Goal: Task Accomplishment & Management: Manage account settings

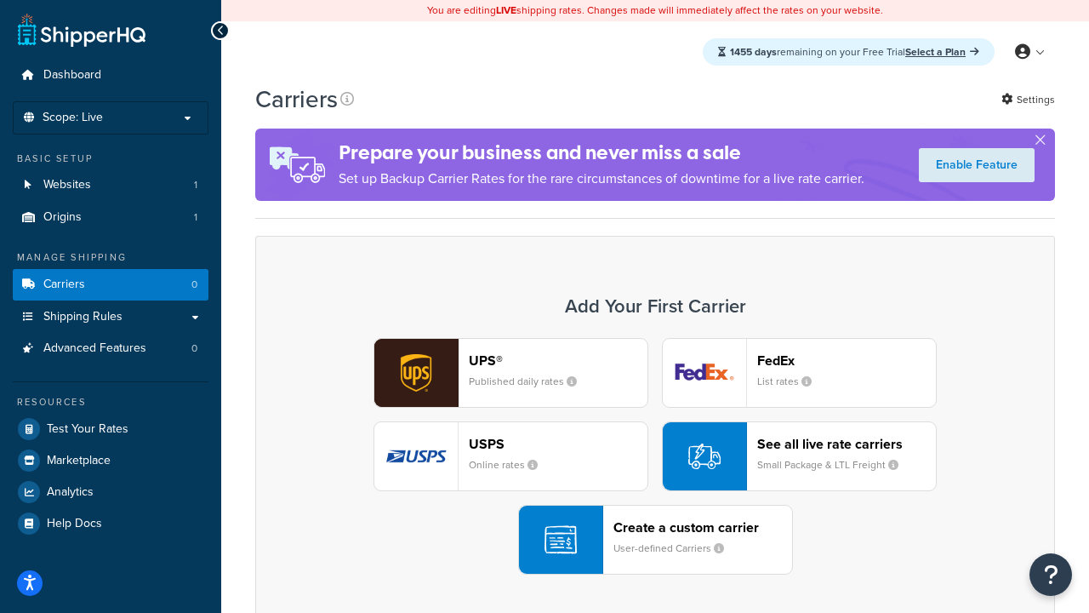
click at [655, 456] on div "UPS® Published daily rates FedEx List rates USPS Online rates See all live rate…" at bounding box center [655, 456] width 764 height 237
click at [847, 360] on header "FedEx" at bounding box center [846, 360] width 179 height 16
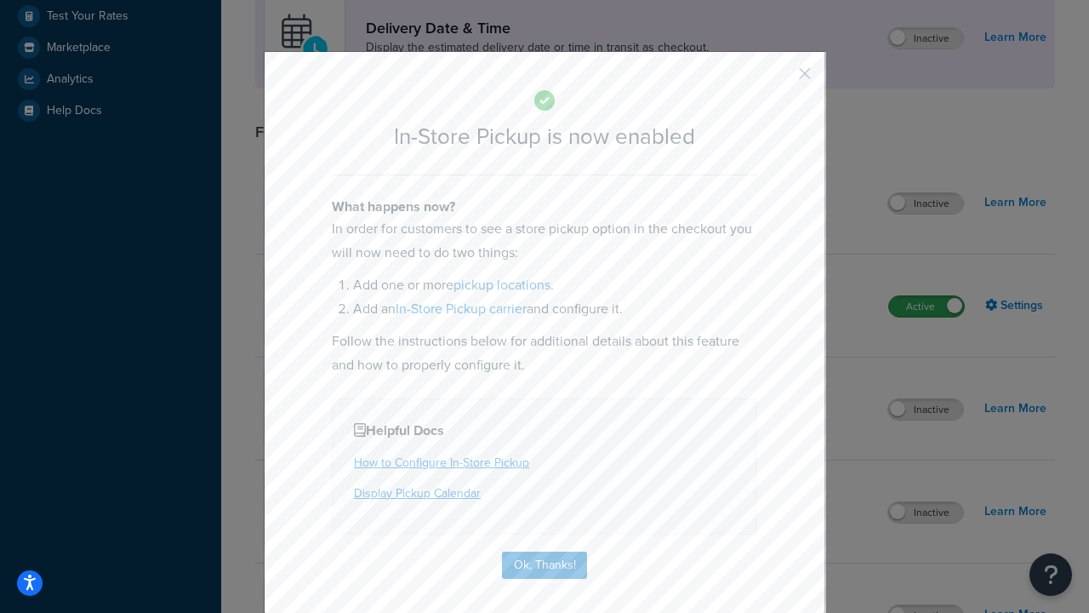
scroll to position [477, 0]
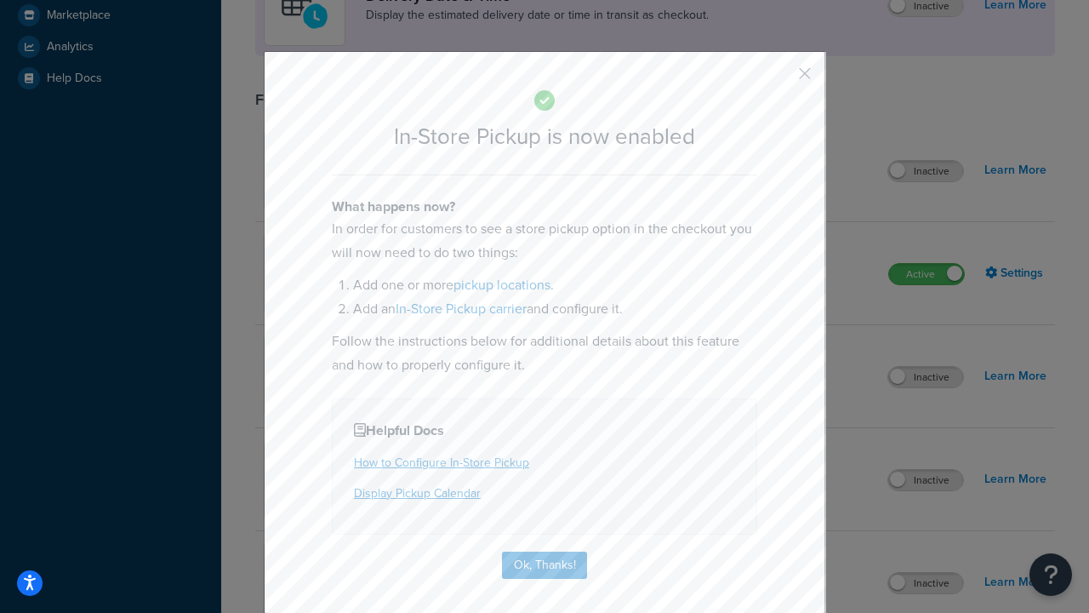
click at [779, 79] on button "button" at bounding box center [780, 79] width 4 height 4
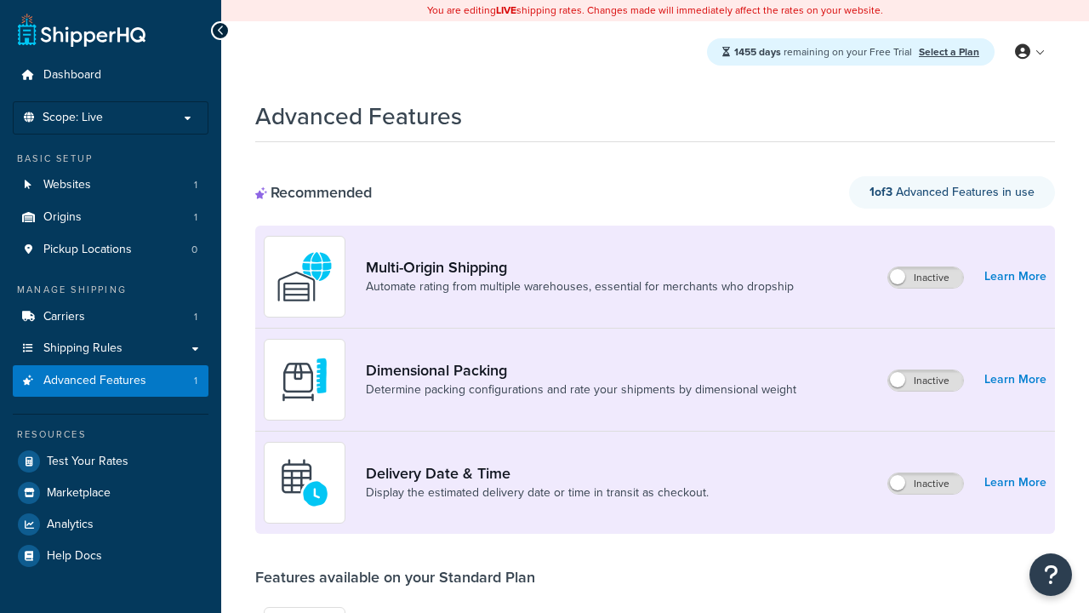
scroll to position [445, 0]
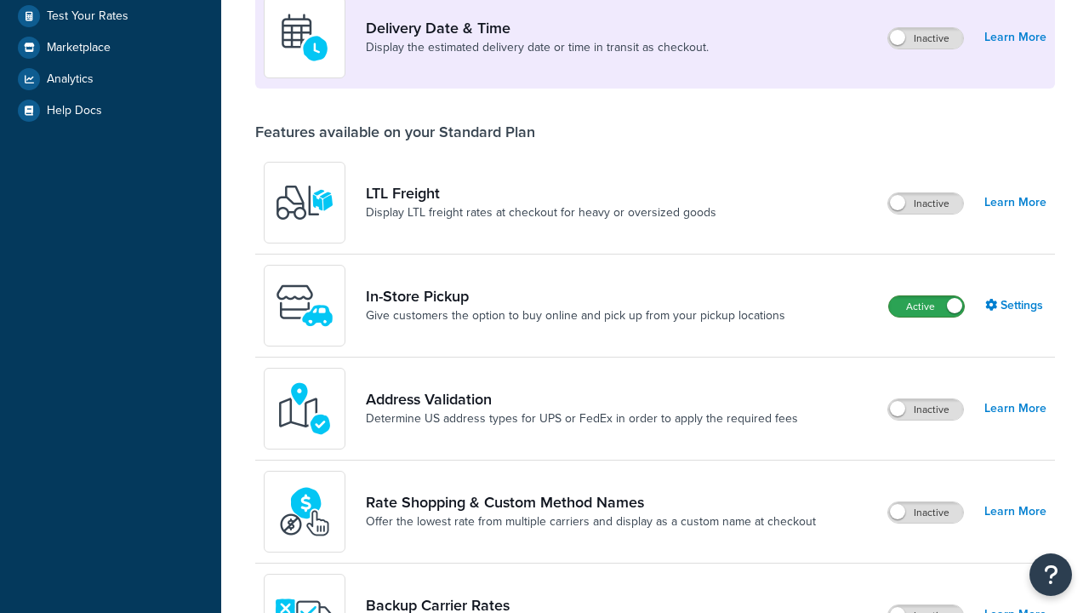
click at [927, 296] on label "Active" at bounding box center [926, 306] width 75 height 20
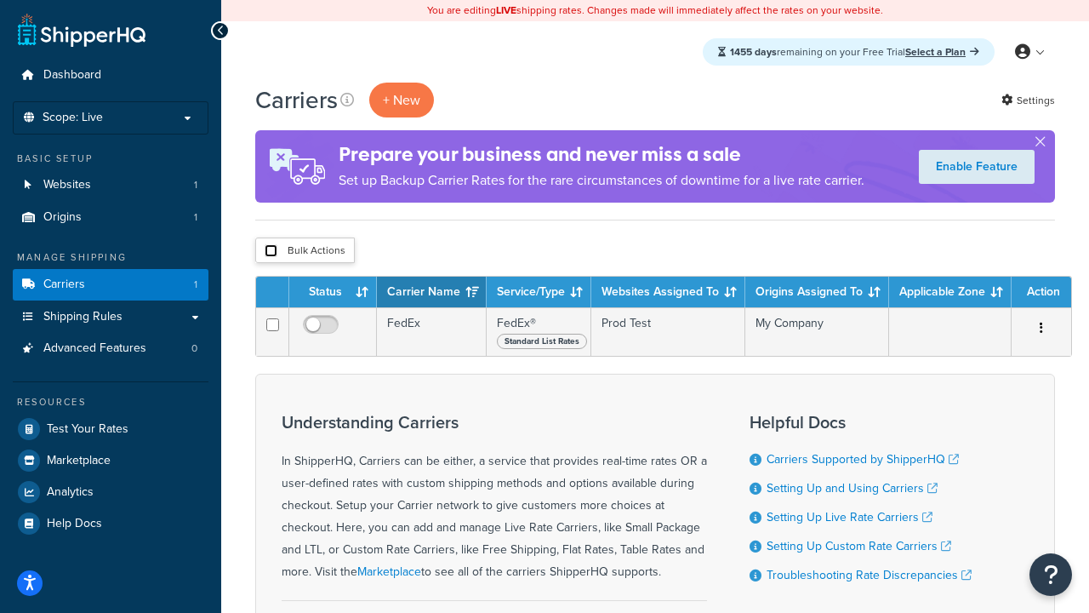
click at [271, 251] on input "checkbox" at bounding box center [271, 250] width 13 height 13
checkbox input "true"
click at [0, 0] on button "Delete" at bounding box center [0, 0] width 0 height 0
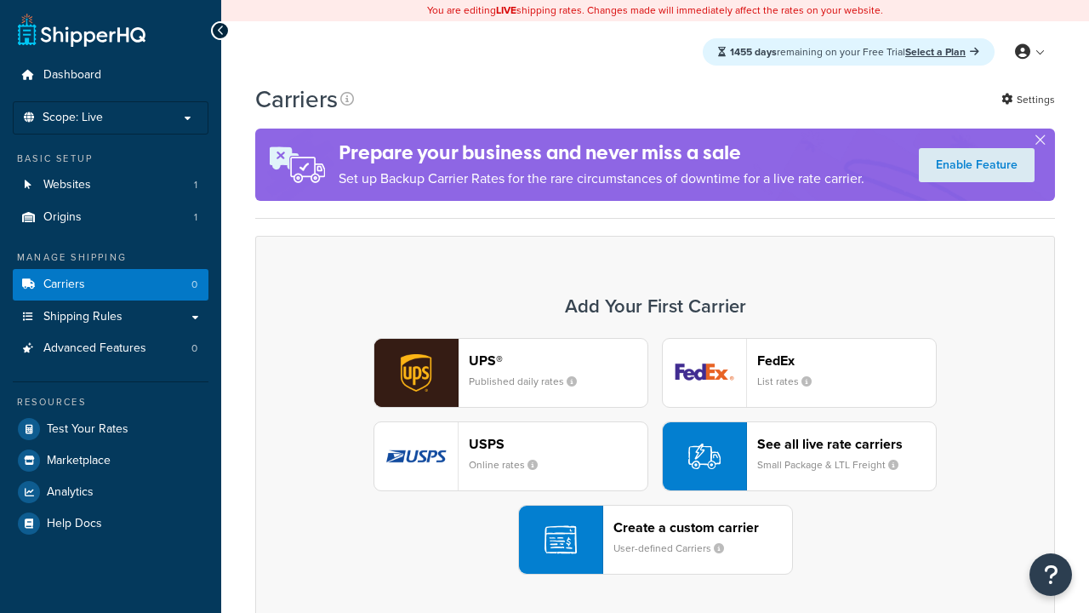
click at [655, 456] on div "UPS® Published daily rates FedEx List rates USPS Online rates See all live rate…" at bounding box center [655, 456] width 764 height 237
click at [655, 539] on div "Create a custom carrier User-defined Carriers" at bounding box center [702, 539] width 179 height 41
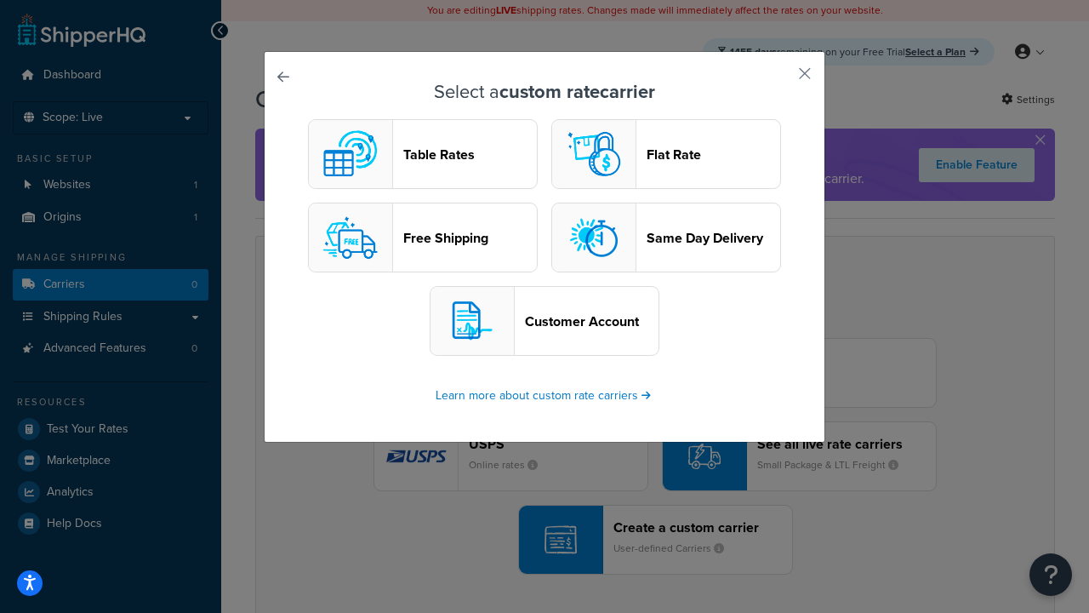
click at [423, 154] on header "Table Rates" at bounding box center [470, 154] width 134 height 16
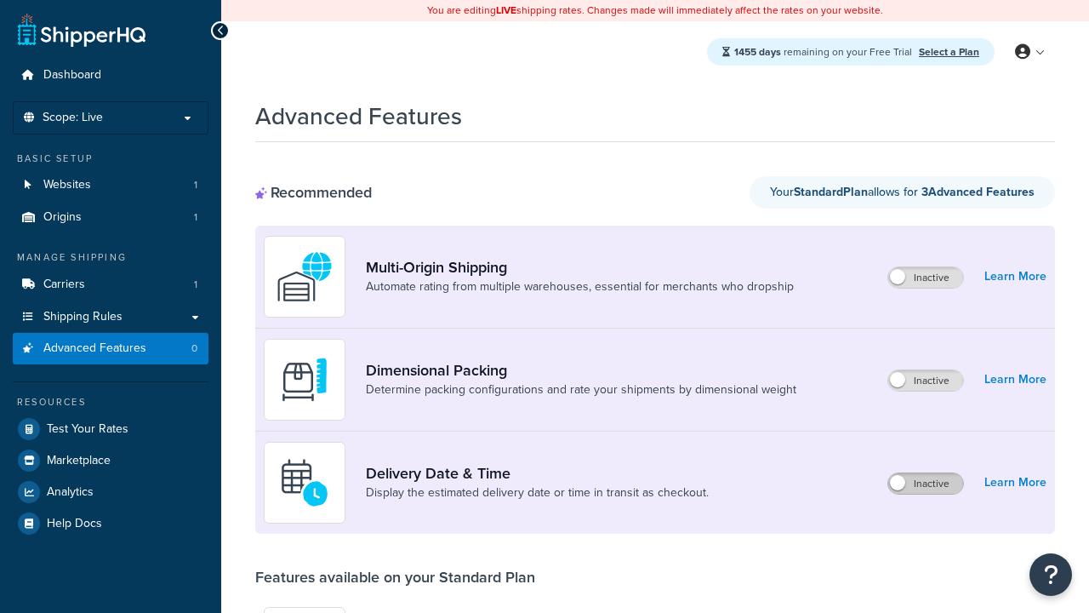
click at [926, 483] on label "Inactive" at bounding box center [925, 483] width 75 height 20
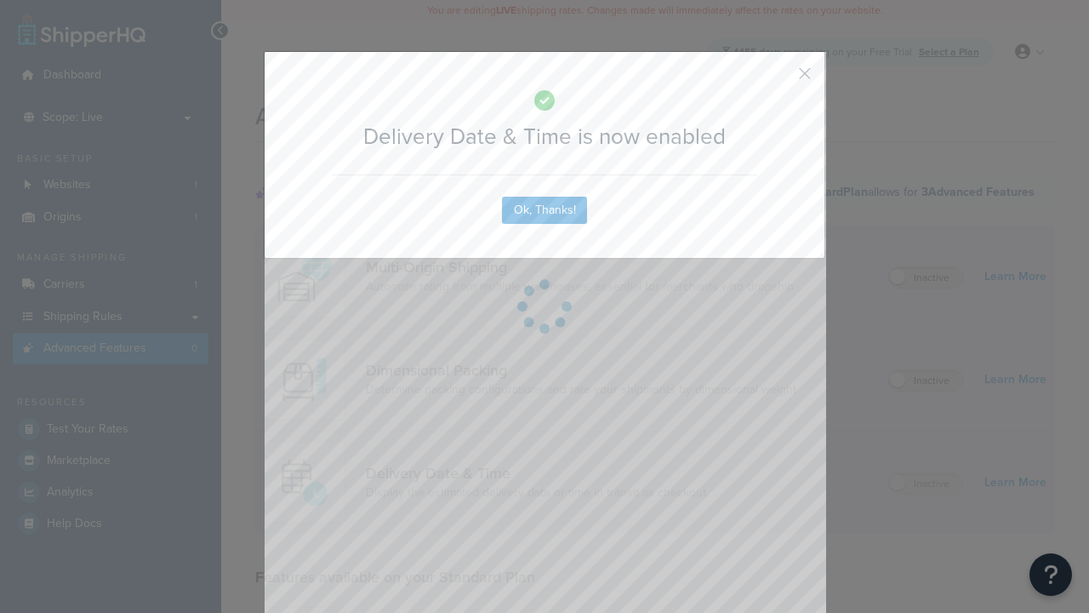
click at [779, 77] on button "button" at bounding box center [780, 79] width 4 height 4
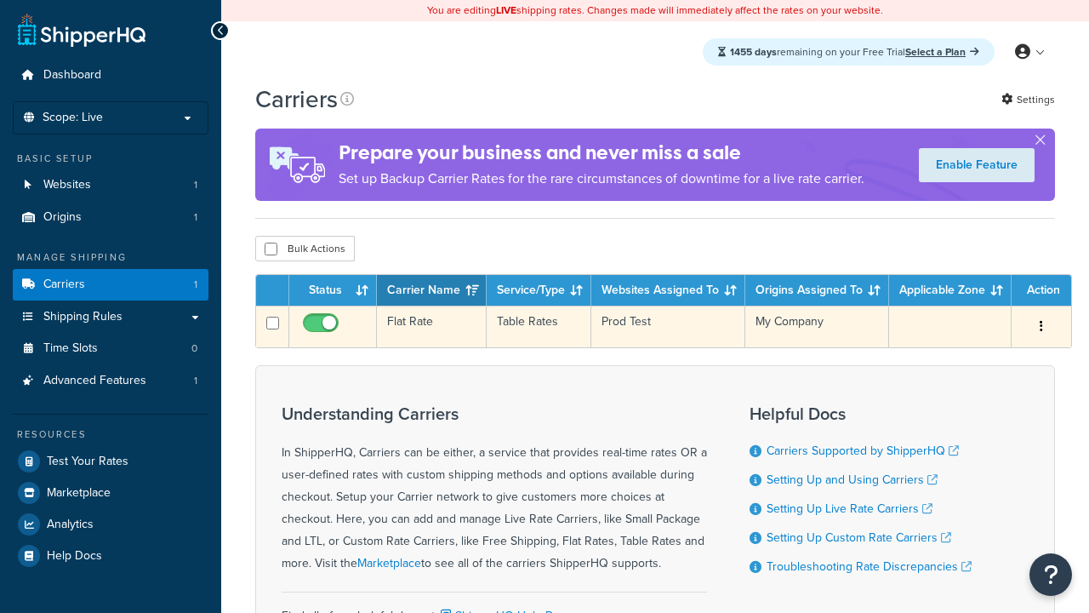
click at [431, 327] on td "Flat Rate" at bounding box center [432, 326] width 110 height 42
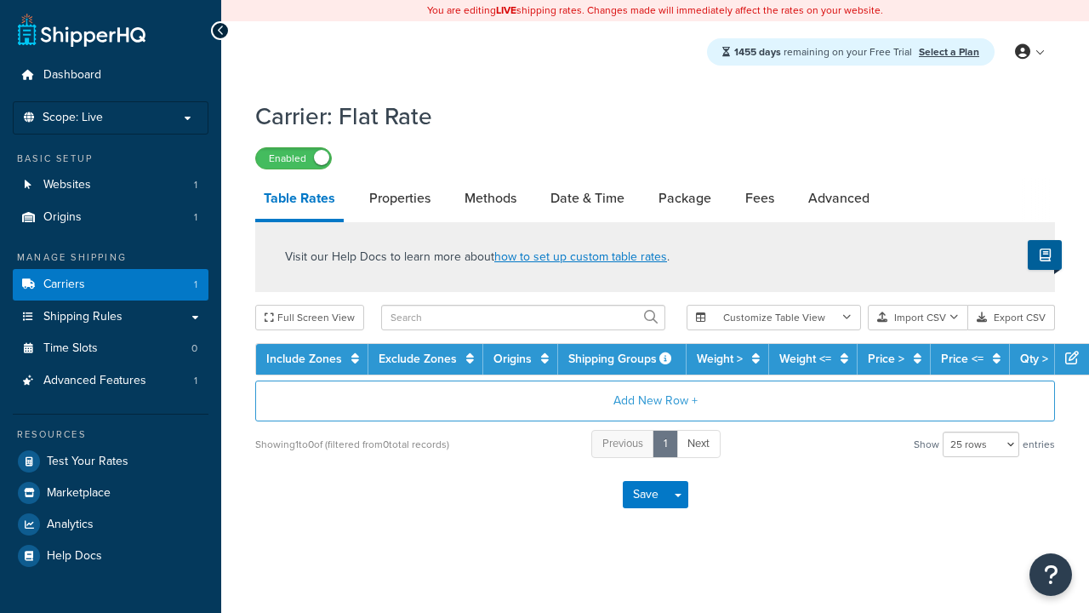
select select "25"
click at [587, 199] on link "Date & Time" at bounding box center [587, 198] width 91 height 41
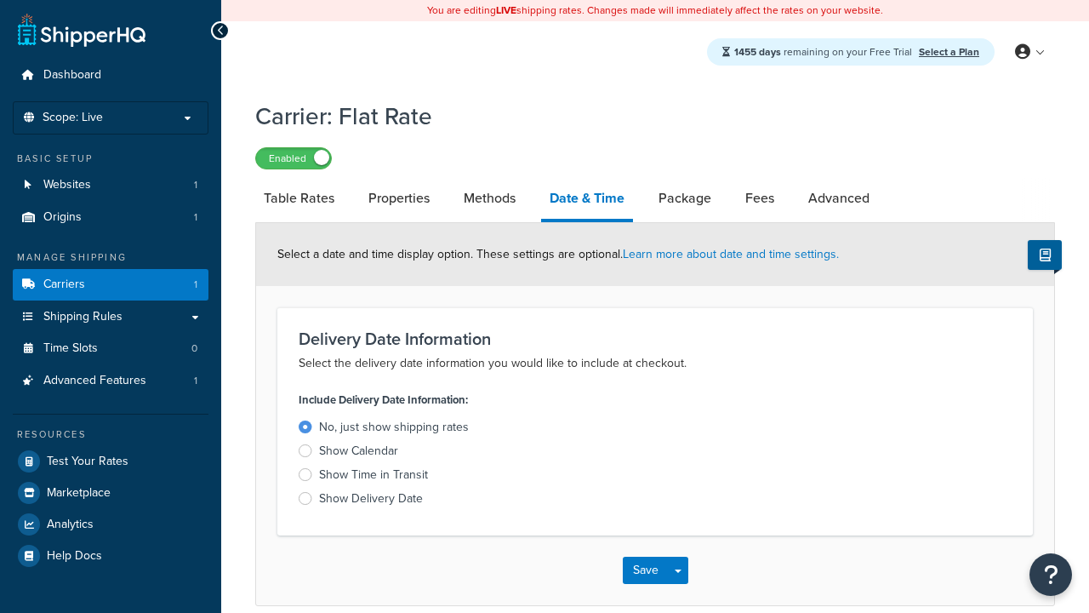
click at [358, 454] on div "Show Calendar" at bounding box center [358, 450] width 79 height 17
click at [0, 0] on input "Show Calendar" at bounding box center [0, 0] width 0 height 0
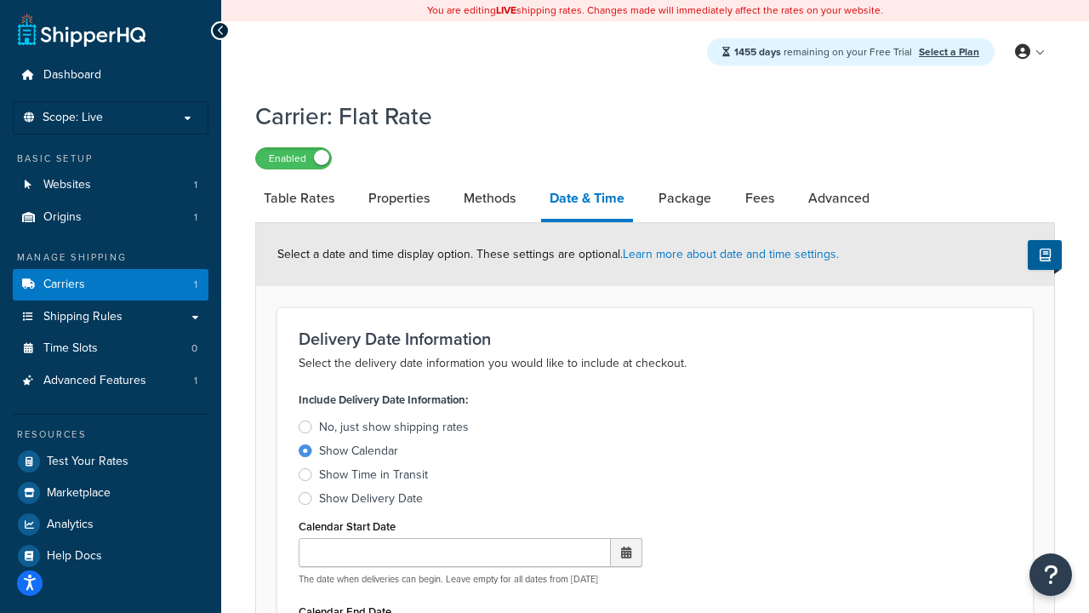
click at [358, 454] on div "Show Calendar" at bounding box center [358, 450] width 79 height 17
click at [0, 0] on input "Show Calendar" at bounding box center [0, 0] width 0 height 0
type input "[DATE]"
type input "30"
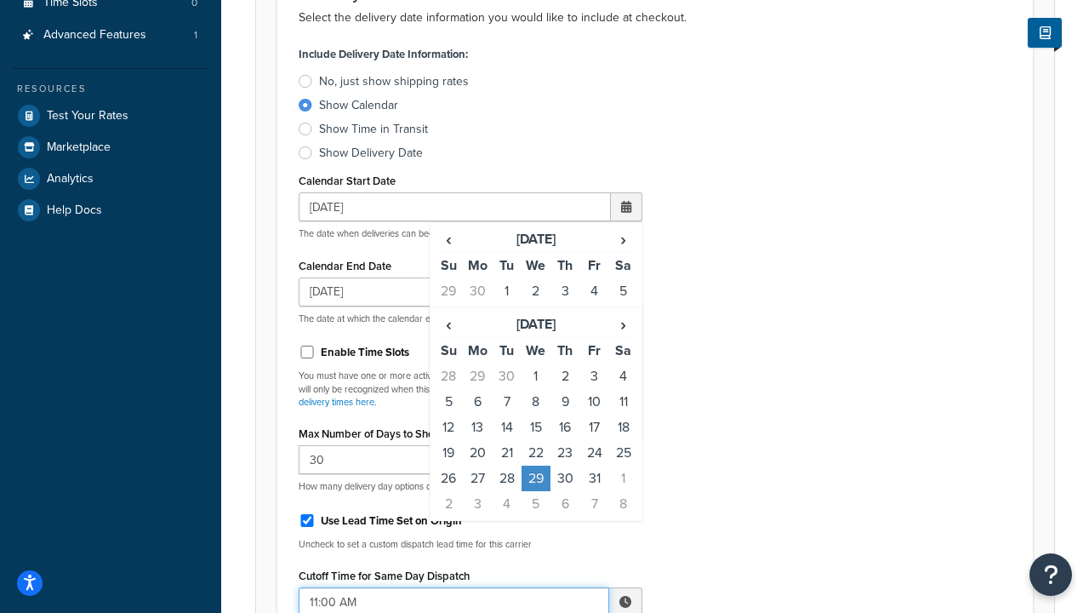
type input "11:00 AM"
type input "5"
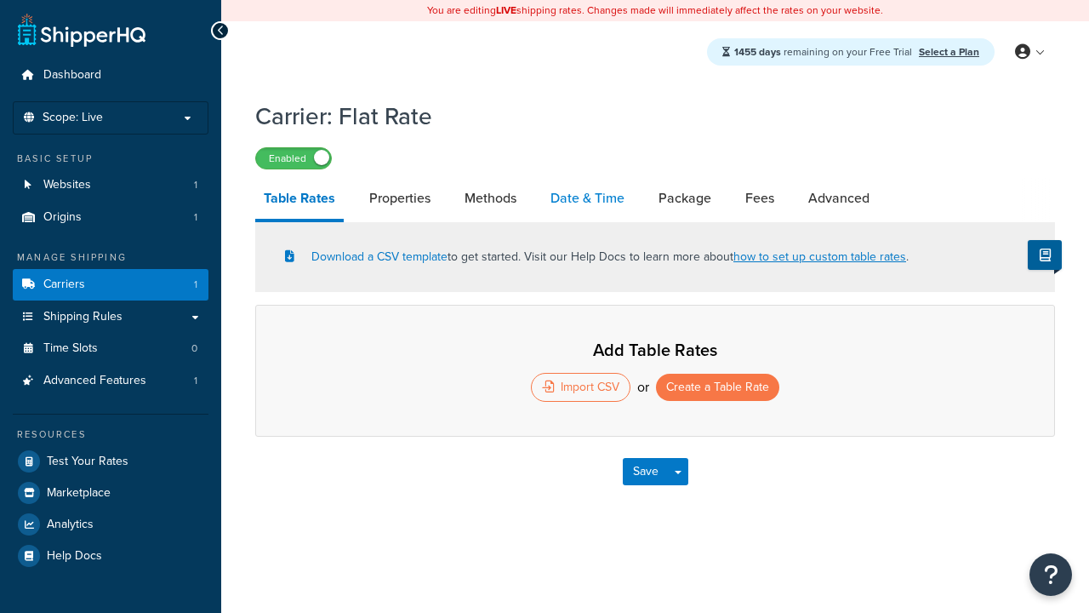
click at [587, 199] on link "Date & Time" at bounding box center [587, 198] width 91 height 41
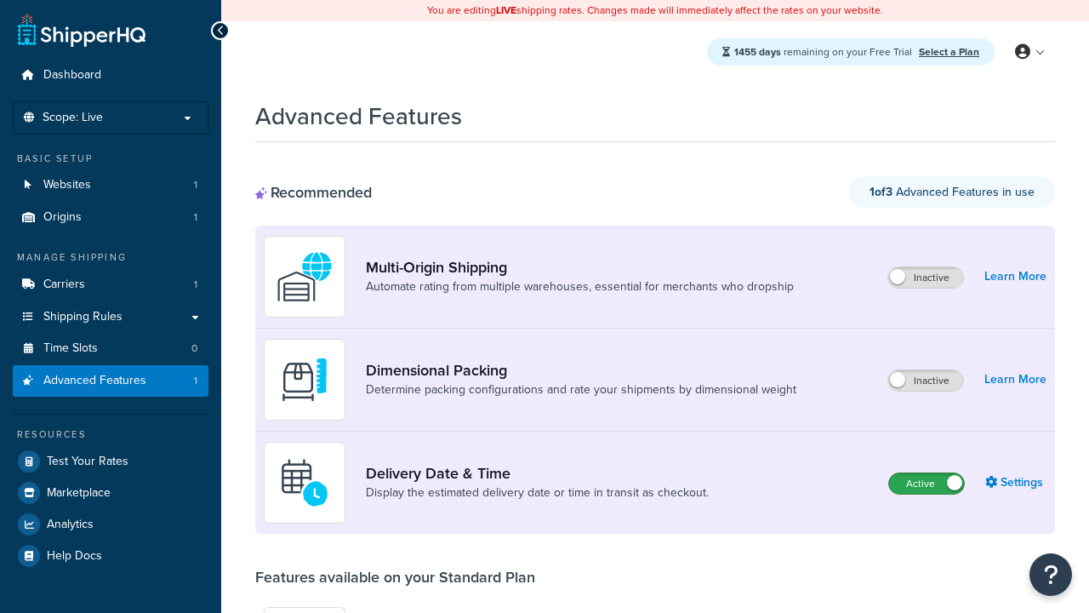
click at [927, 483] on label "Active" at bounding box center [926, 483] width 75 height 20
